Goal: Information Seeking & Learning: Learn about a topic

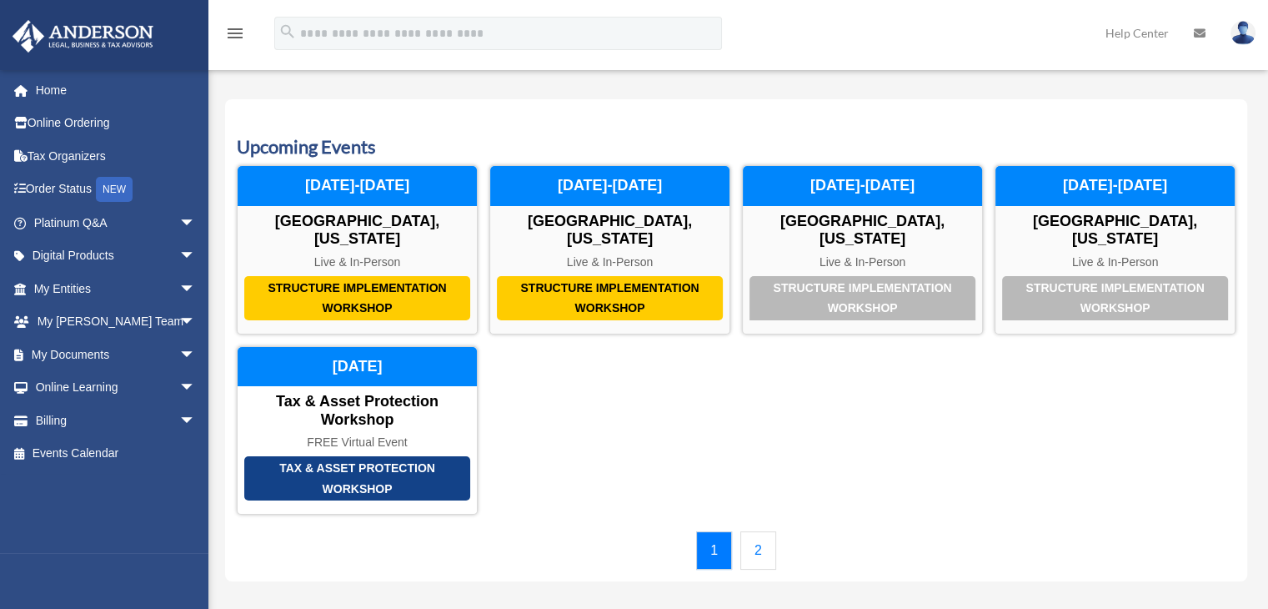
click at [757, 531] on link "2" at bounding box center [759, 550] width 36 height 38
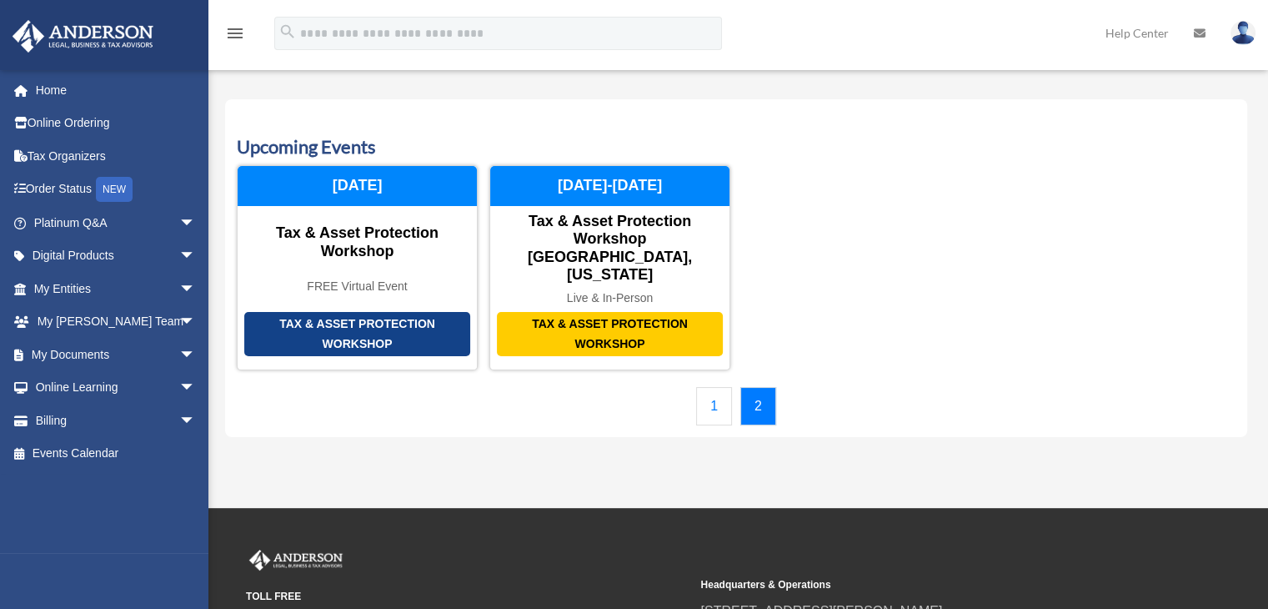
click at [723, 387] on link "1" at bounding box center [714, 406] width 36 height 38
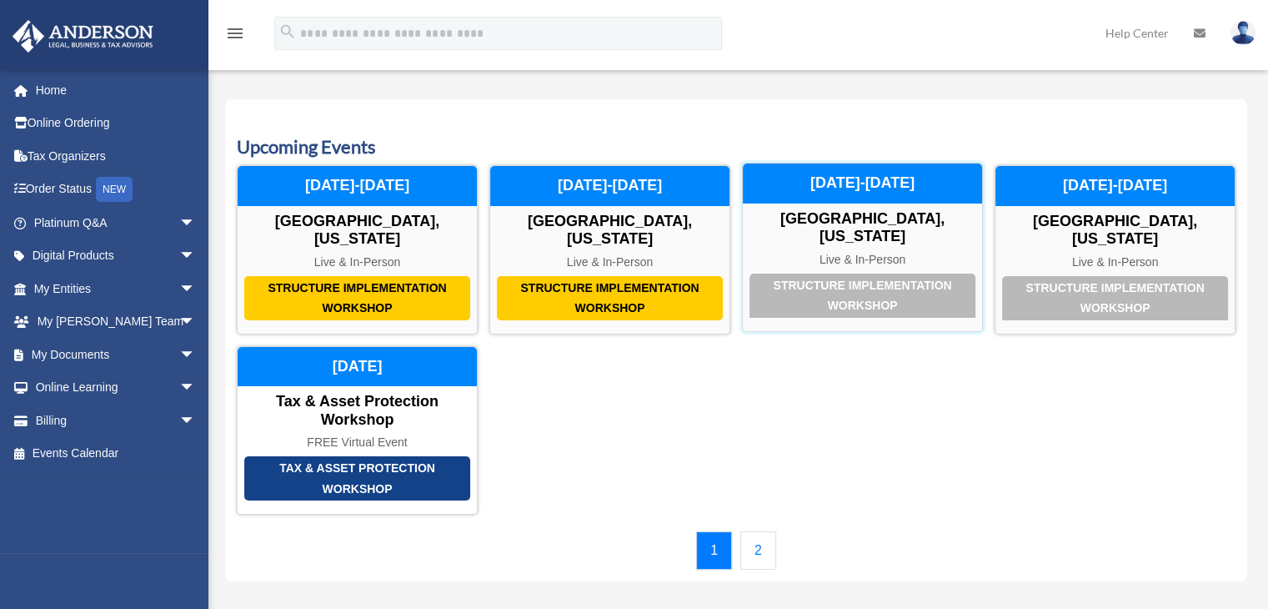
click at [912, 274] on div "Structure Implementation Workshop" at bounding box center [863, 296] width 226 height 44
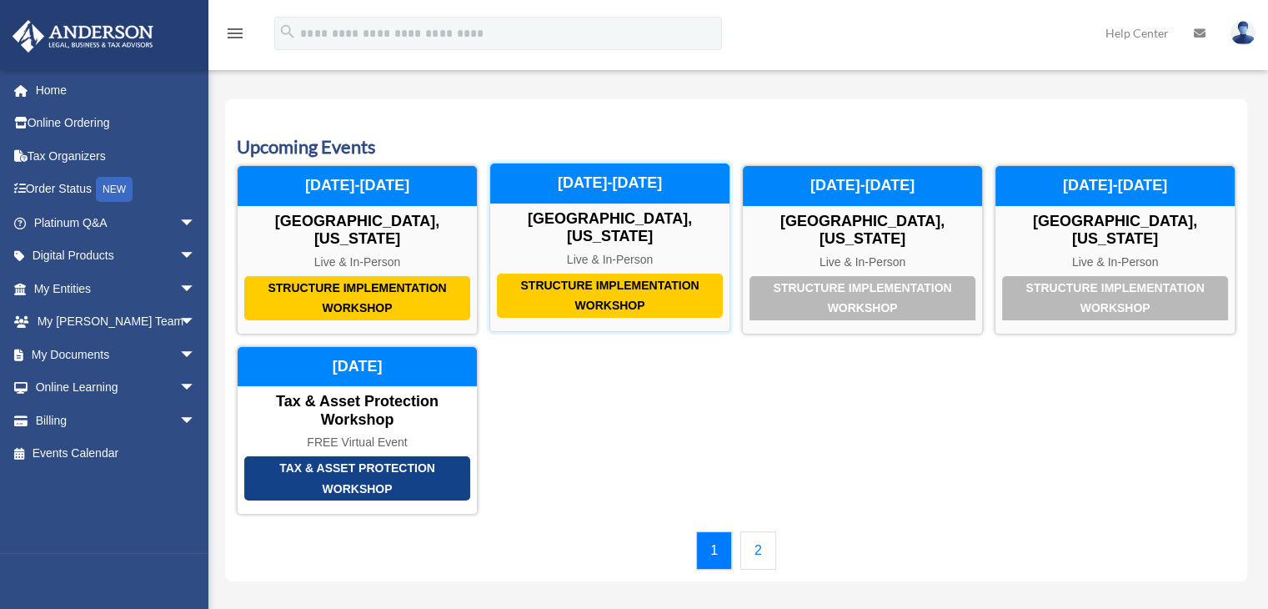
click at [560, 277] on div "Structure Implementation Workshop" at bounding box center [610, 296] width 226 height 44
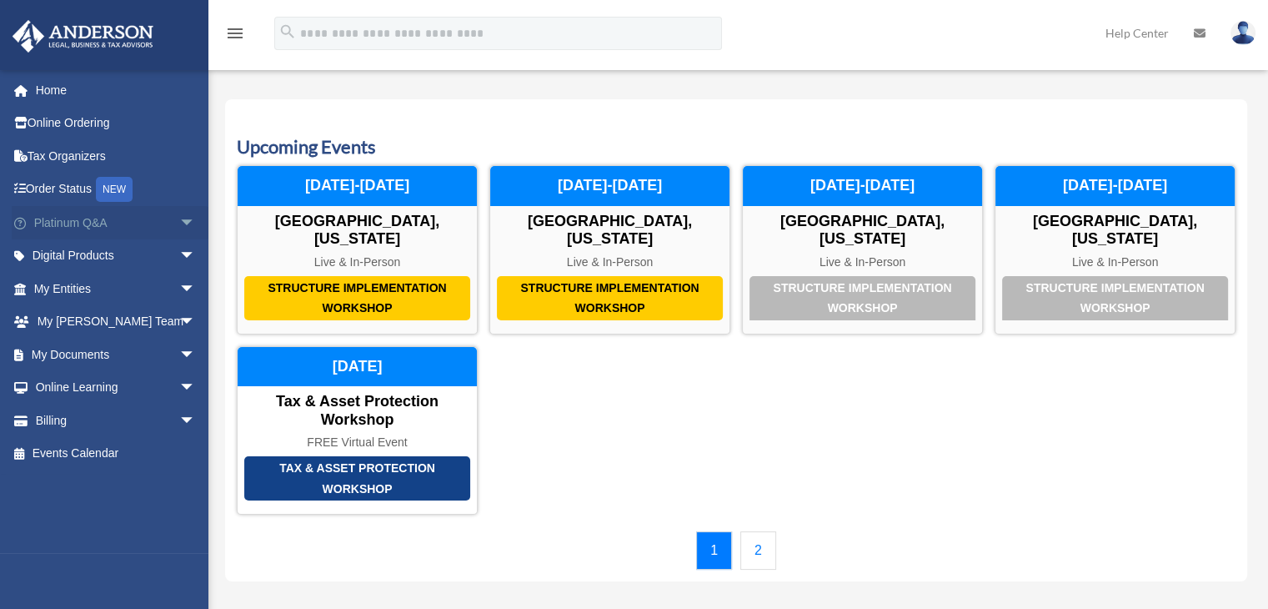
click at [179, 221] on span "arrow_drop_down" at bounding box center [195, 223] width 33 height 34
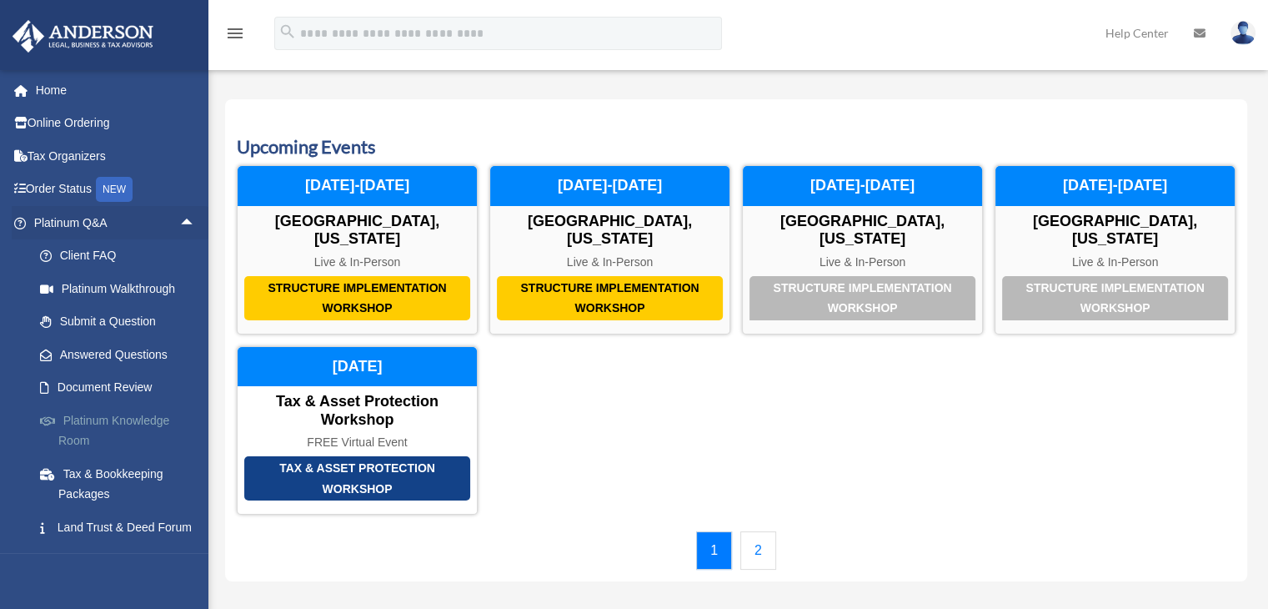
scroll to position [83, 0]
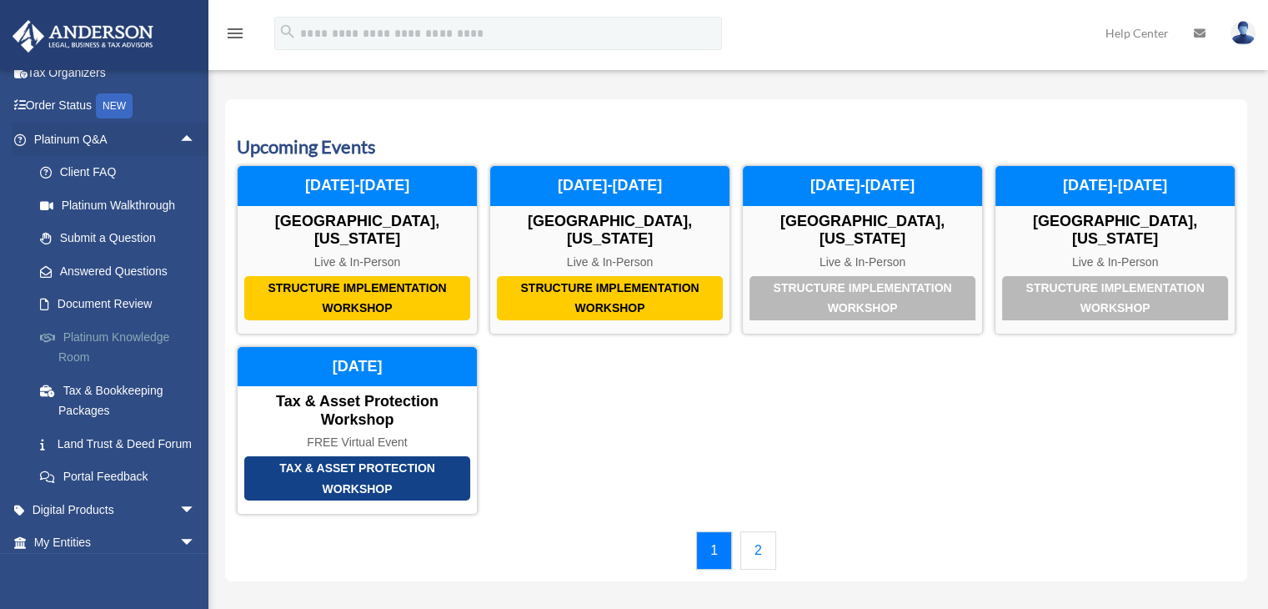
click at [87, 349] on link "Platinum Knowledge Room" at bounding box center [122, 346] width 198 height 53
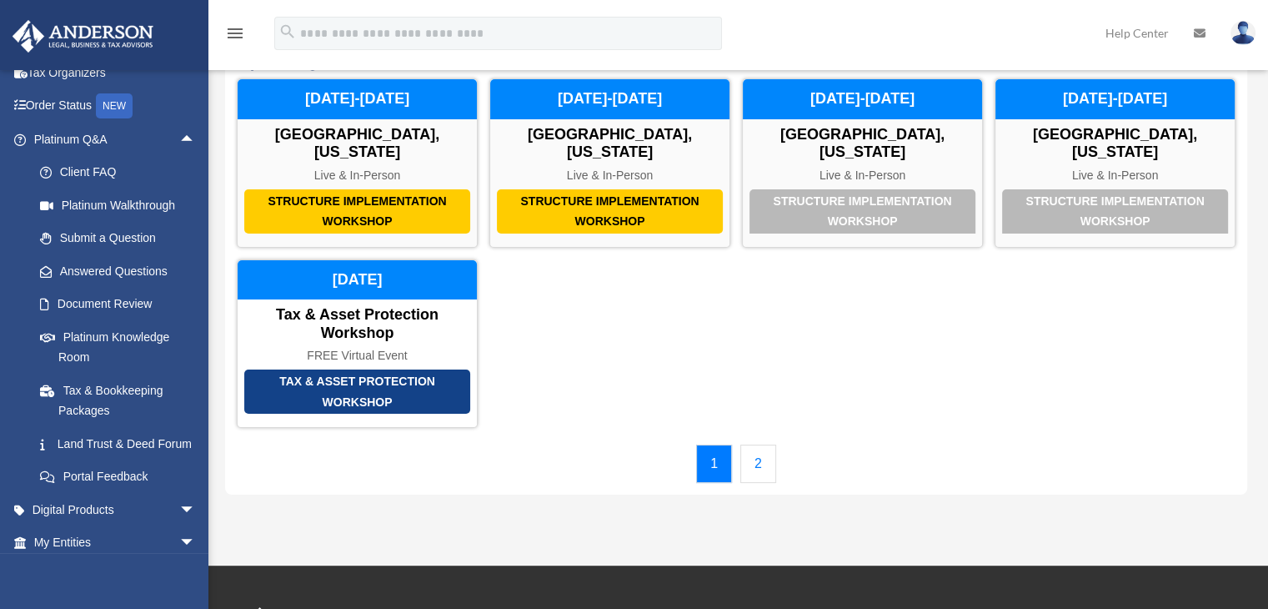
scroll to position [167, 0]
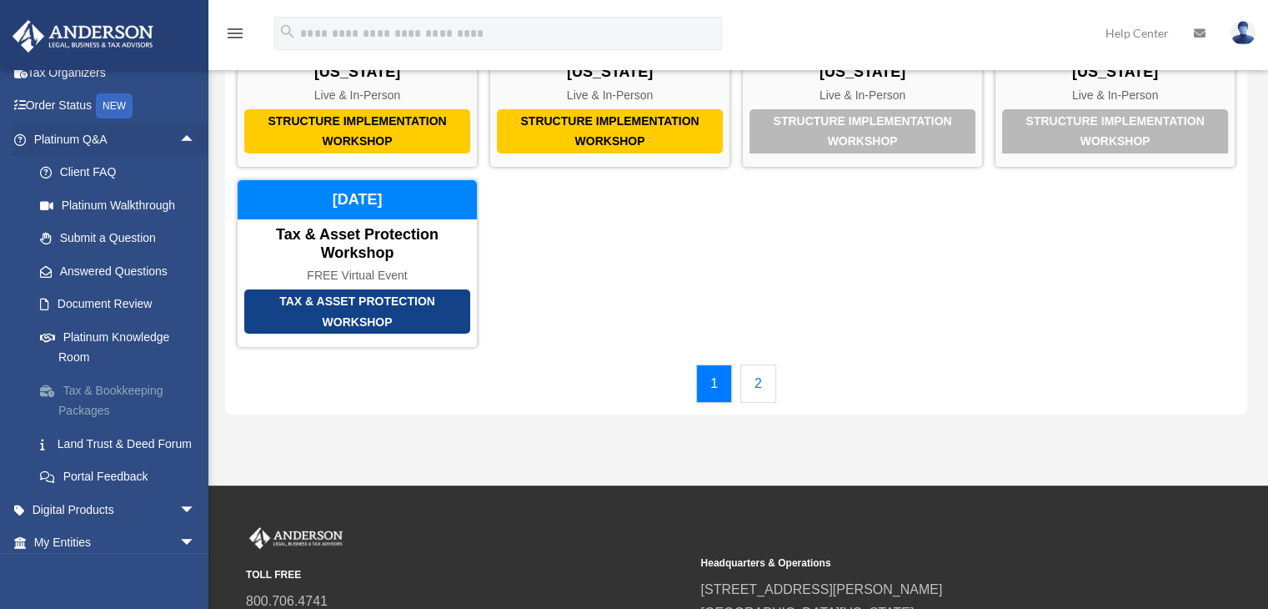
click at [110, 403] on link "Tax & Bookkeeping Packages" at bounding box center [122, 400] width 198 height 53
click at [100, 342] on link "Platinum Knowledge Room" at bounding box center [122, 346] width 198 height 53
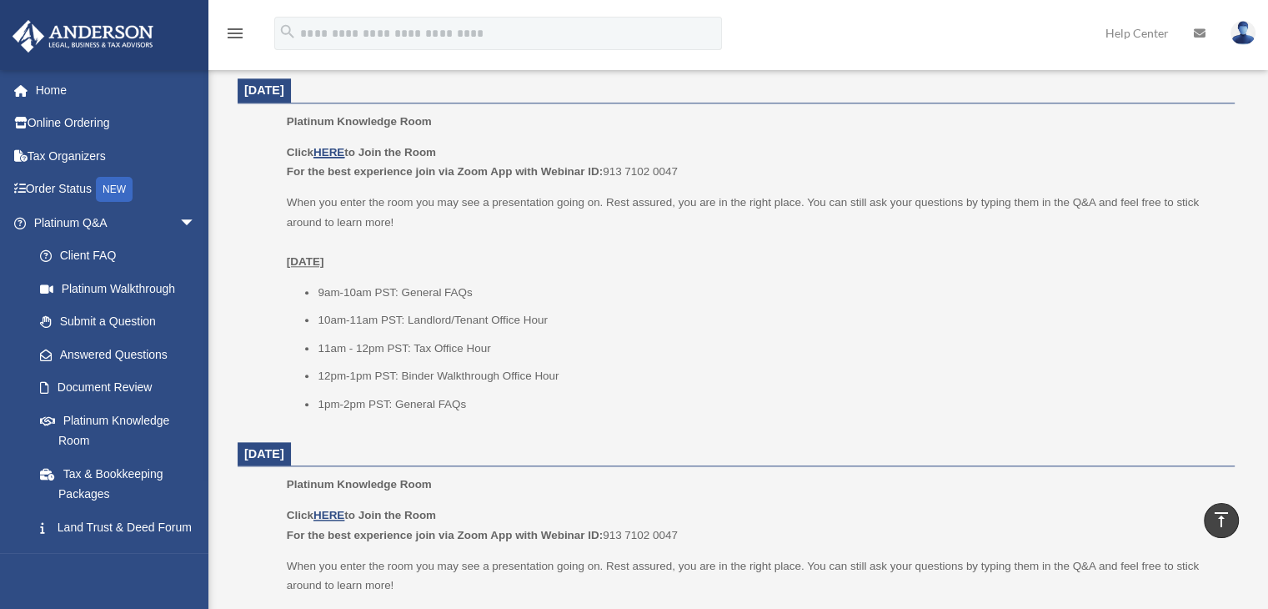
scroll to position [1835, 0]
